Goal: Task Accomplishment & Management: Manage account settings

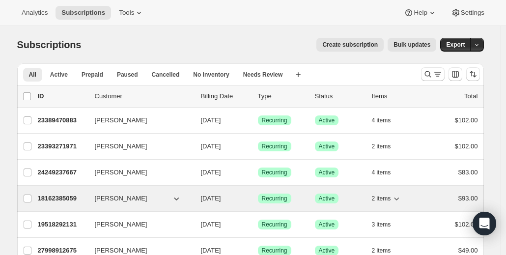
click at [140, 203] on div "18162385059 [PERSON_NAME] [DATE] Success Recurring Success Active 2 items $93.00" at bounding box center [258, 198] width 440 height 14
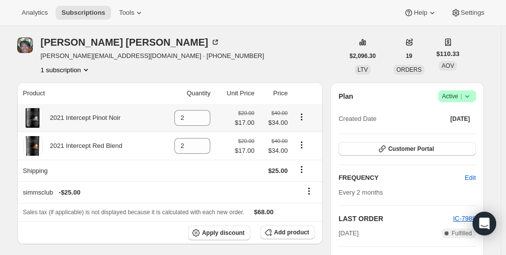
scroll to position [49, 0]
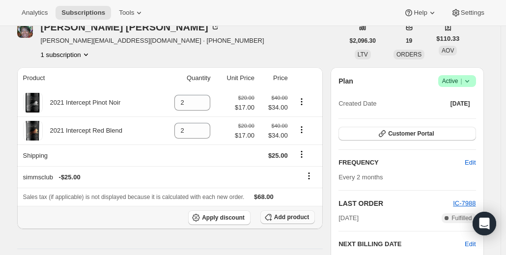
click at [281, 217] on span "Add product" at bounding box center [291, 217] width 35 height 8
click at [293, 217] on span "Add product" at bounding box center [291, 217] width 35 height 8
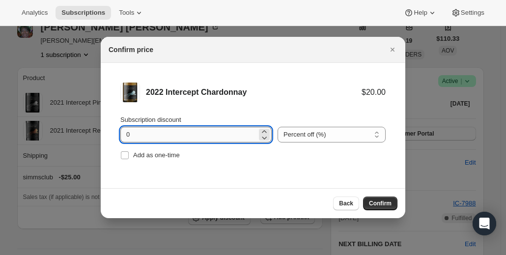
click at [205, 133] on input "0" at bounding box center [188, 135] width 136 height 16
drag, startPoint x: 195, startPoint y: 134, endPoint x: -19, endPoint y: 123, distance: 213.8
click at [0, 123] on html "Analytics Subscriptions Tools Help Settings Skip to content Subscription #18162…" at bounding box center [253, 127] width 506 height 255
type input "15"
click at [375, 199] on button "Confirm" at bounding box center [380, 203] width 34 height 14
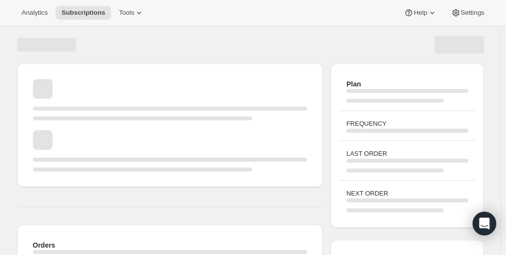
scroll to position [49, 0]
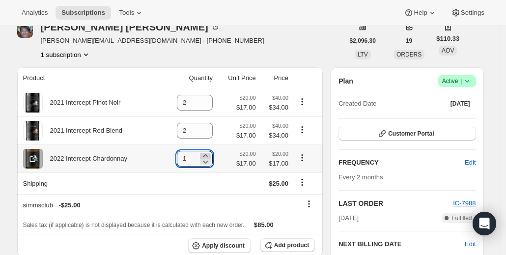
click at [205, 155] on icon at bounding box center [205, 156] width 10 height 10
type input "2"
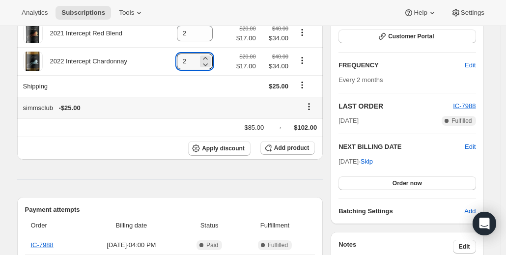
scroll to position [147, 0]
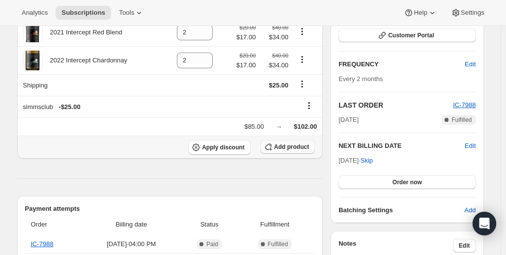
click at [268, 144] on icon "button" at bounding box center [268, 147] width 10 height 10
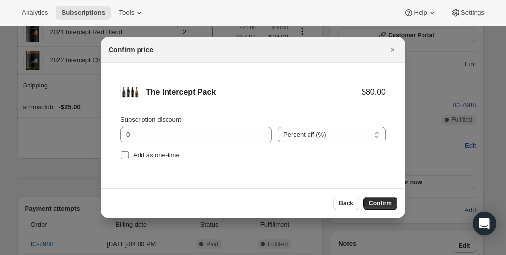
click at [127, 157] on input "Add as one-time" at bounding box center [125, 155] width 8 height 8
checkbox input "true"
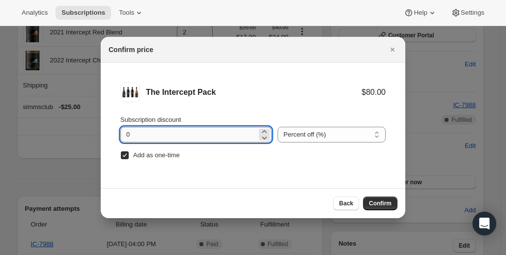
click at [135, 136] on input "0" at bounding box center [188, 135] width 136 height 16
drag, startPoint x: 135, startPoint y: 134, endPoint x: 106, endPoint y: 132, distance: 28.5
click at [107, 134] on li "The Intercept Pack $80.00 Subscription discount 0 Percent off (%) Amount off ($…" at bounding box center [253, 122] width 304 height 119
type input "15"
click at [378, 199] on button "Confirm" at bounding box center [380, 203] width 34 height 14
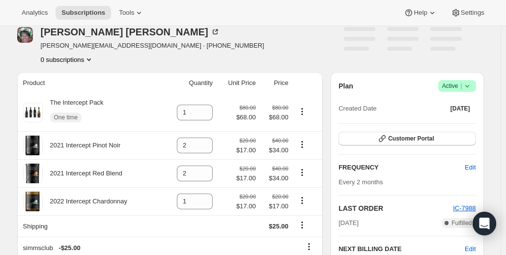
scroll to position [98, 0]
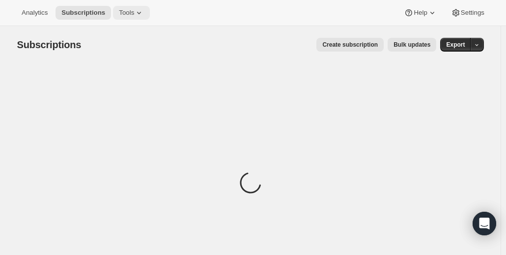
click at [141, 13] on icon at bounding box center [139, 13] width 4 height 2
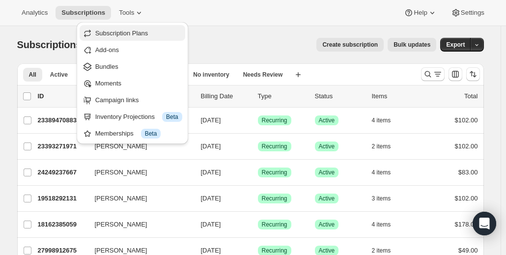
click at [129, 33] on span "Subscription Plans" at bounding box center [121, 32] width 53 height 7
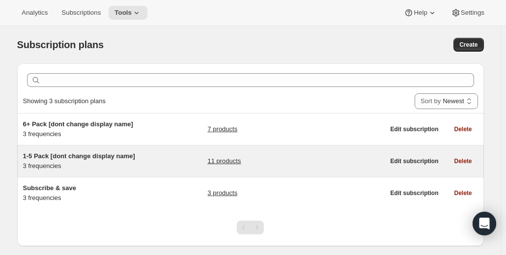
click at [75, 155] on span "1-5 Pack [dont change display name]" at bounding box center [79, 155] width 112 height 7
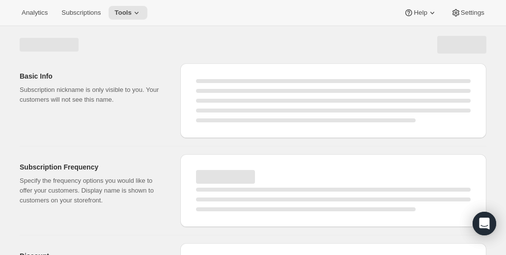
select select "WEEK"
select select "MONTH"
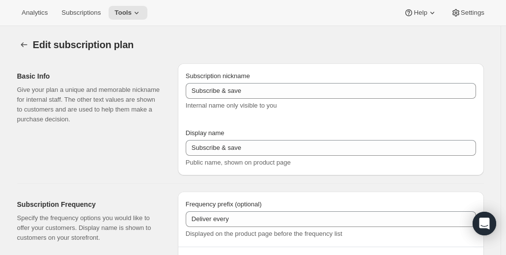
type input "1-5 Pack [dont change display name]"
type input "Intercept Pack"
type input "1"
select select "MONTH"
type input "Month"
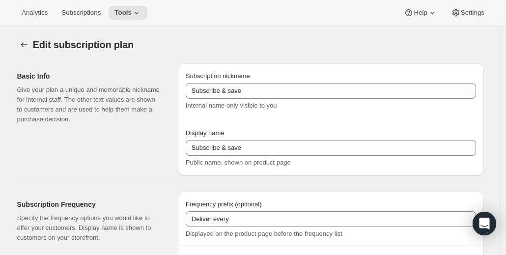
type input "2"
type input "2 Months"
select select "MONTH"
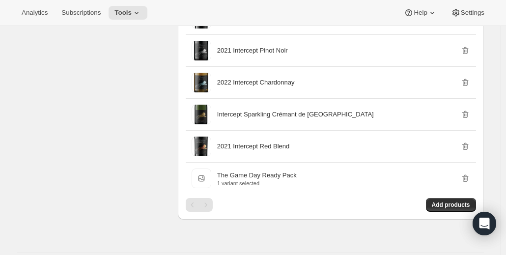
scroll to position [687, 0]
